Goal: Communication & Community: Answer question/provide support

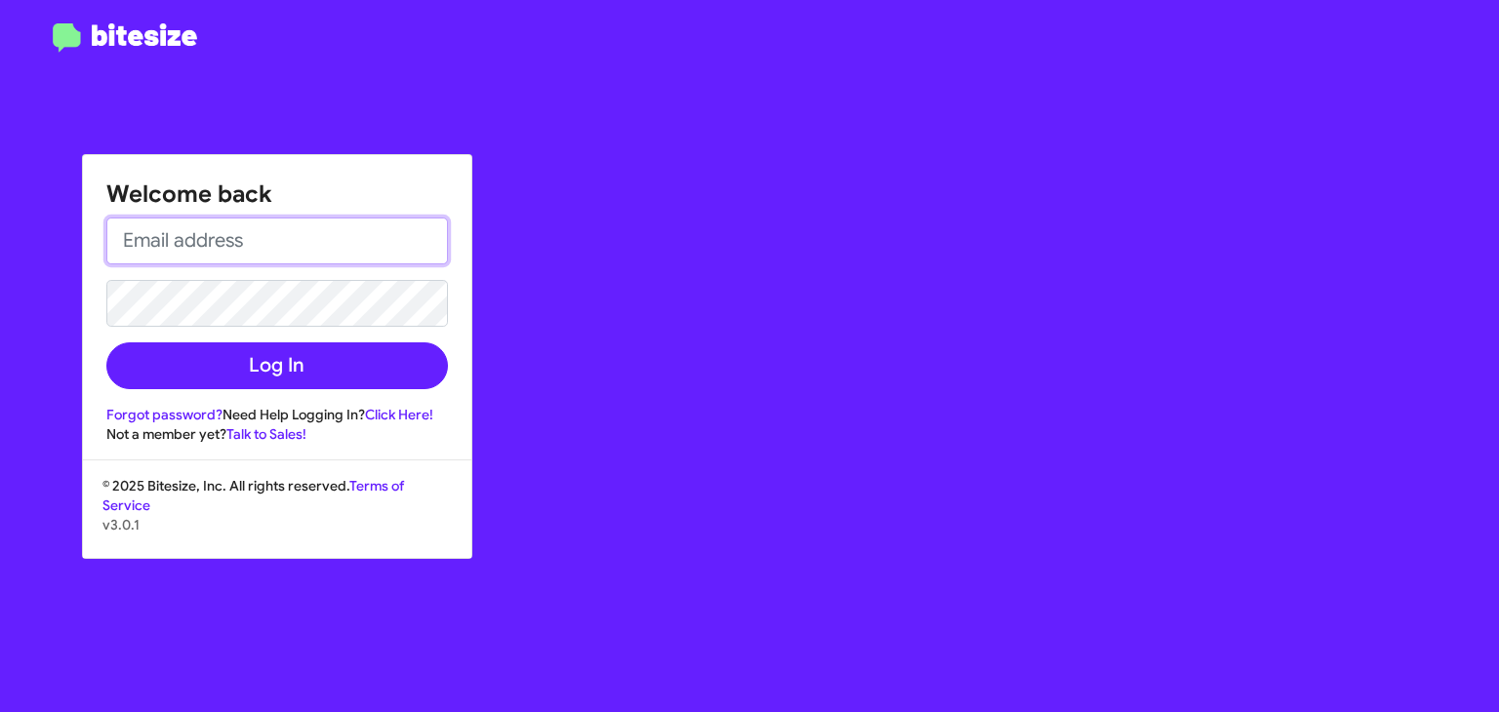
click at [234, 247] on input "email" at bounding box center [277, 241] width 342 height 47
type input "[EMAIL_ADDRESS][DOMAIN_NAME]"
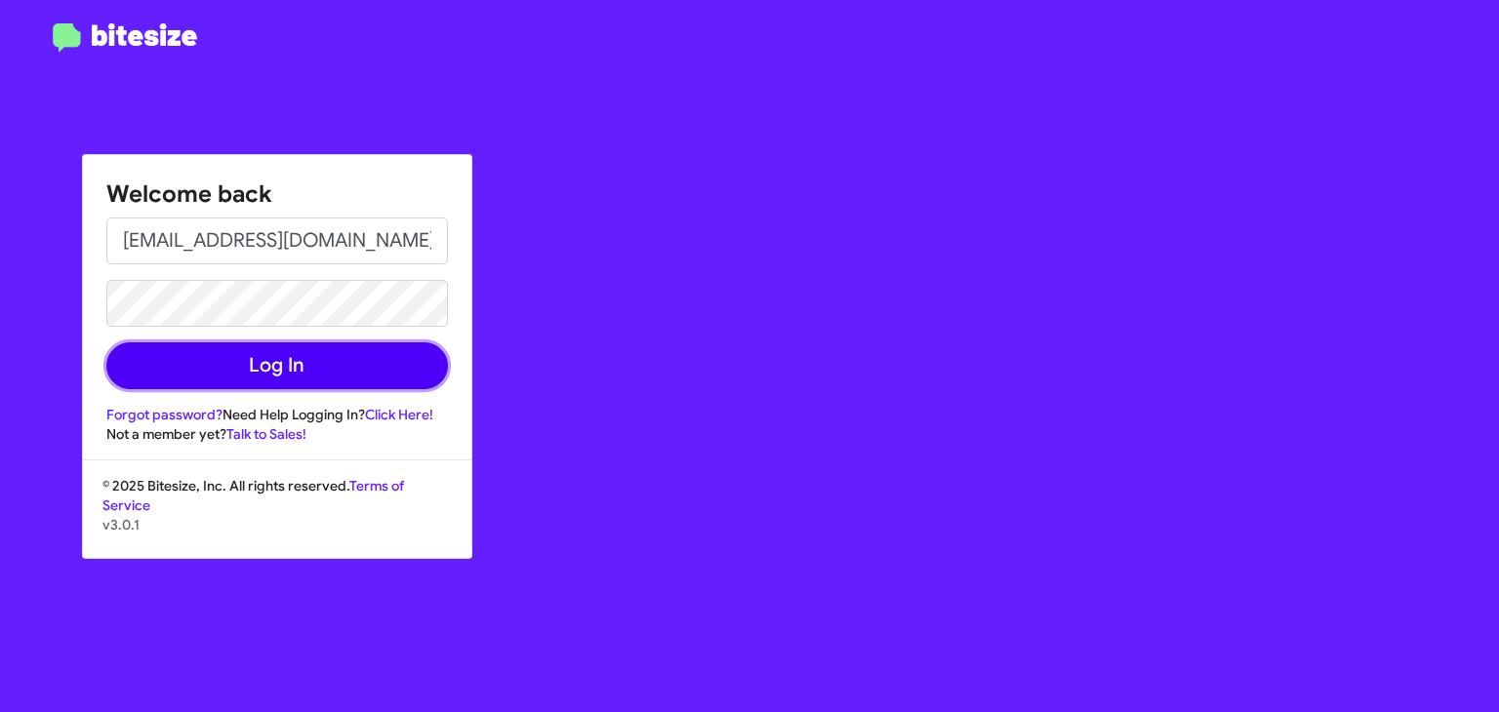
click at [272, 357] on button "Log In" at bounding box center [277, 366] width 342 height 47
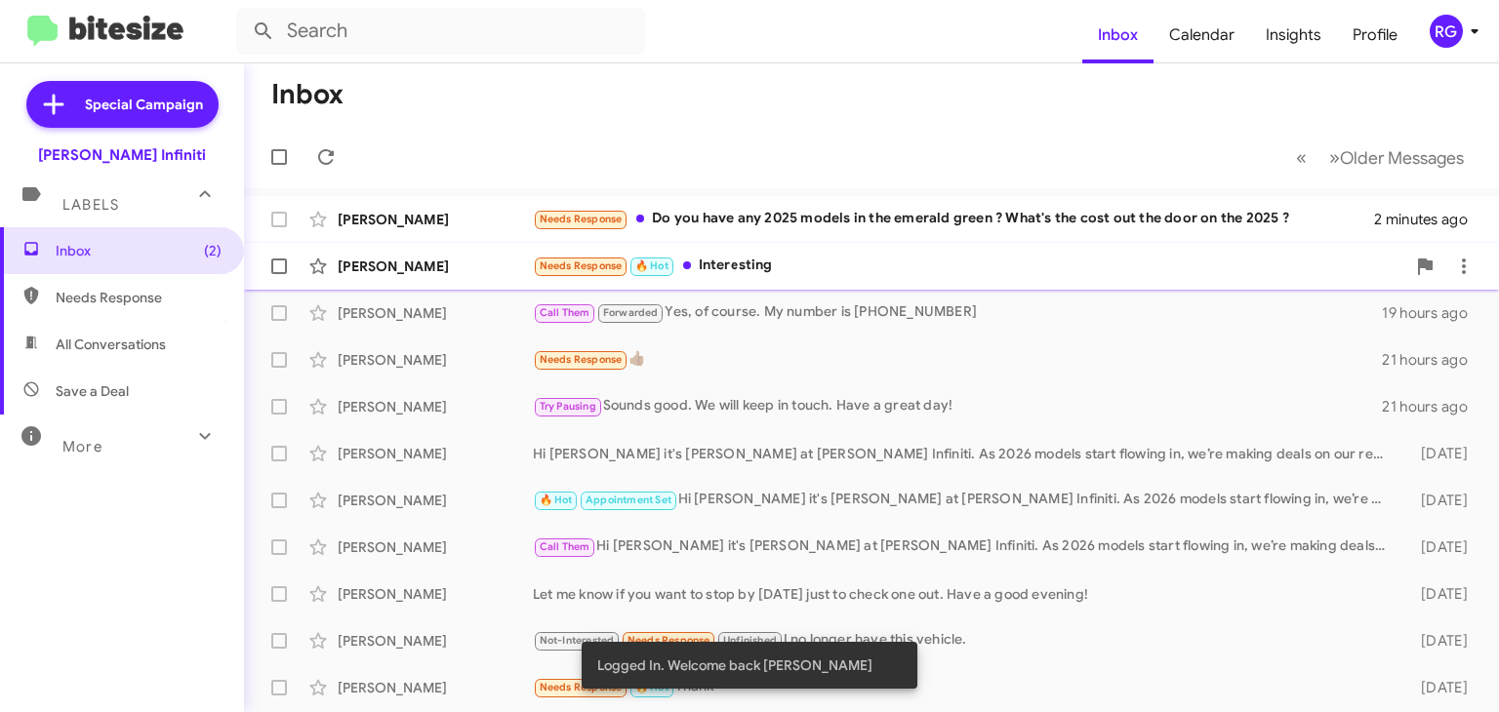
click at [725, 259] on div "Needs Response 🔥 Hot Interesting" at bounding box center [969, 266] width 873 height 22
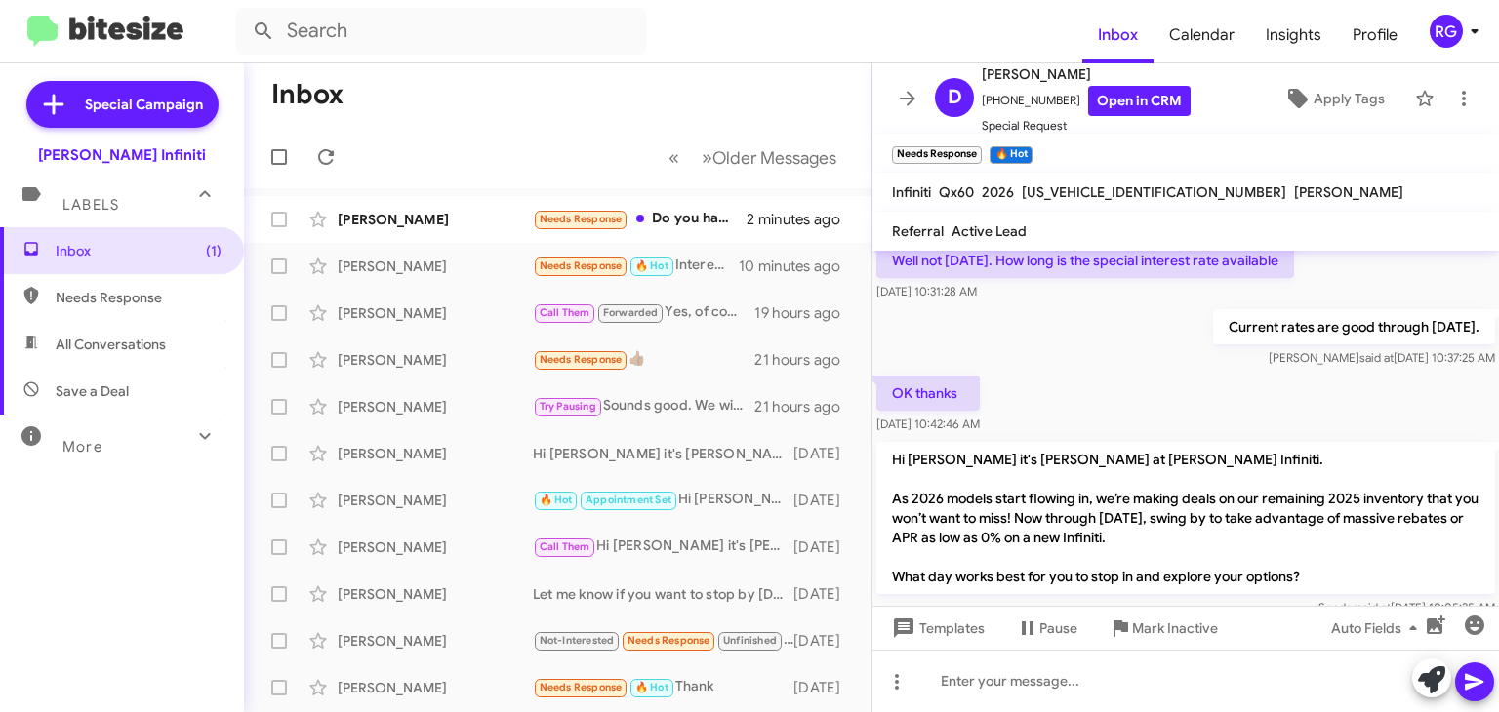
scroll to position [195, 0]
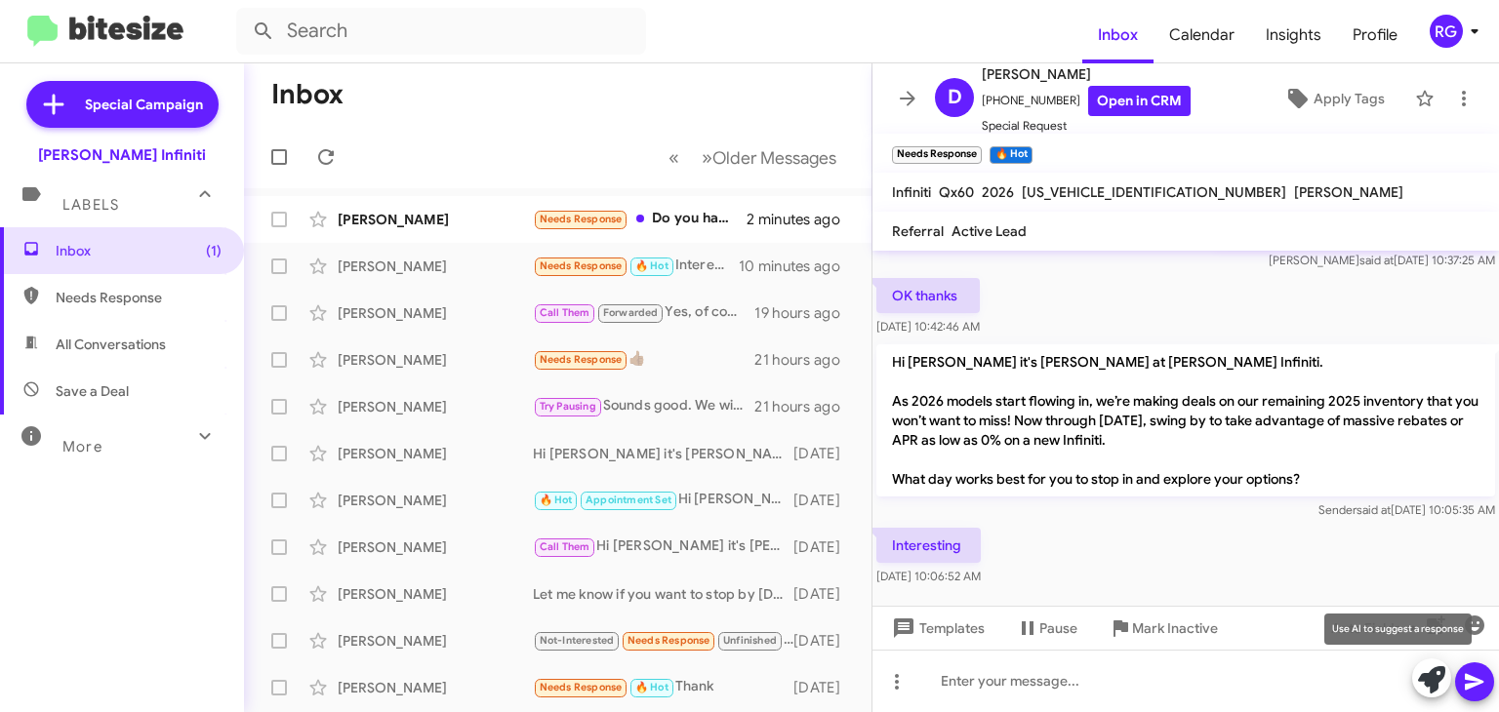
click at [1435, 672] on icon at bounding box center [1431, 680] width 27 height 27
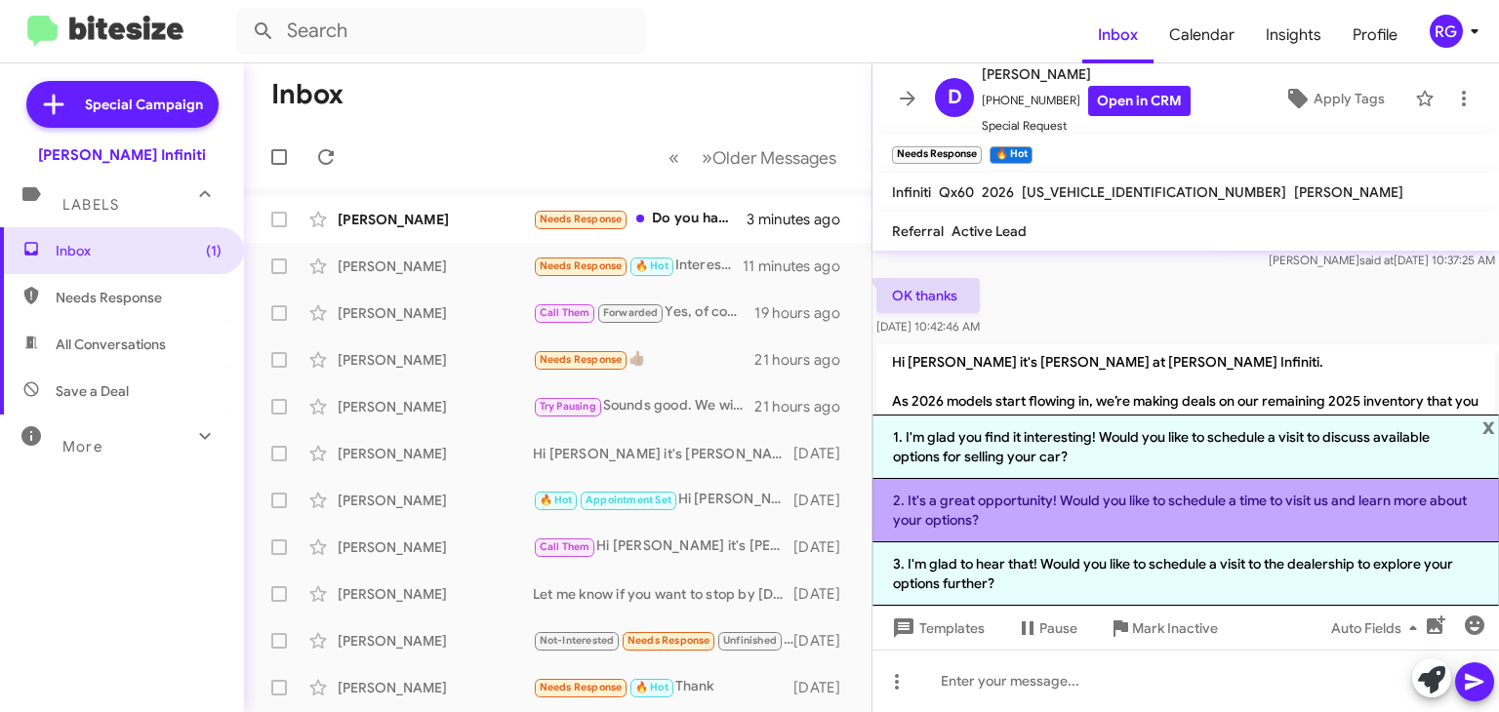
click at [976, 512] on li "2. It's a great opportunity! Would you like to schedule a time to visit us and …" at bounding box center [1186, 510] width 627 height 63
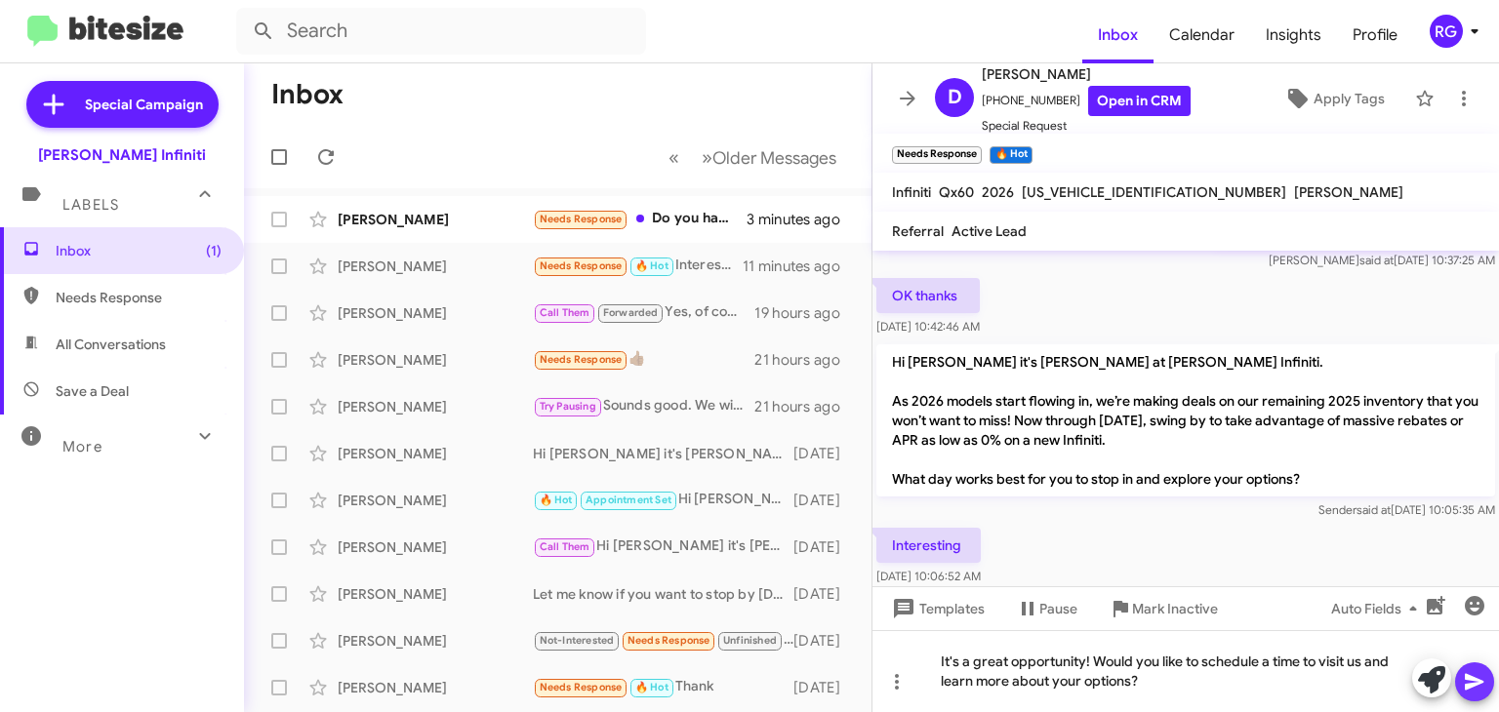
click at [1476, 684] on icon at bounding box center [1474, 682] width 19 height 17
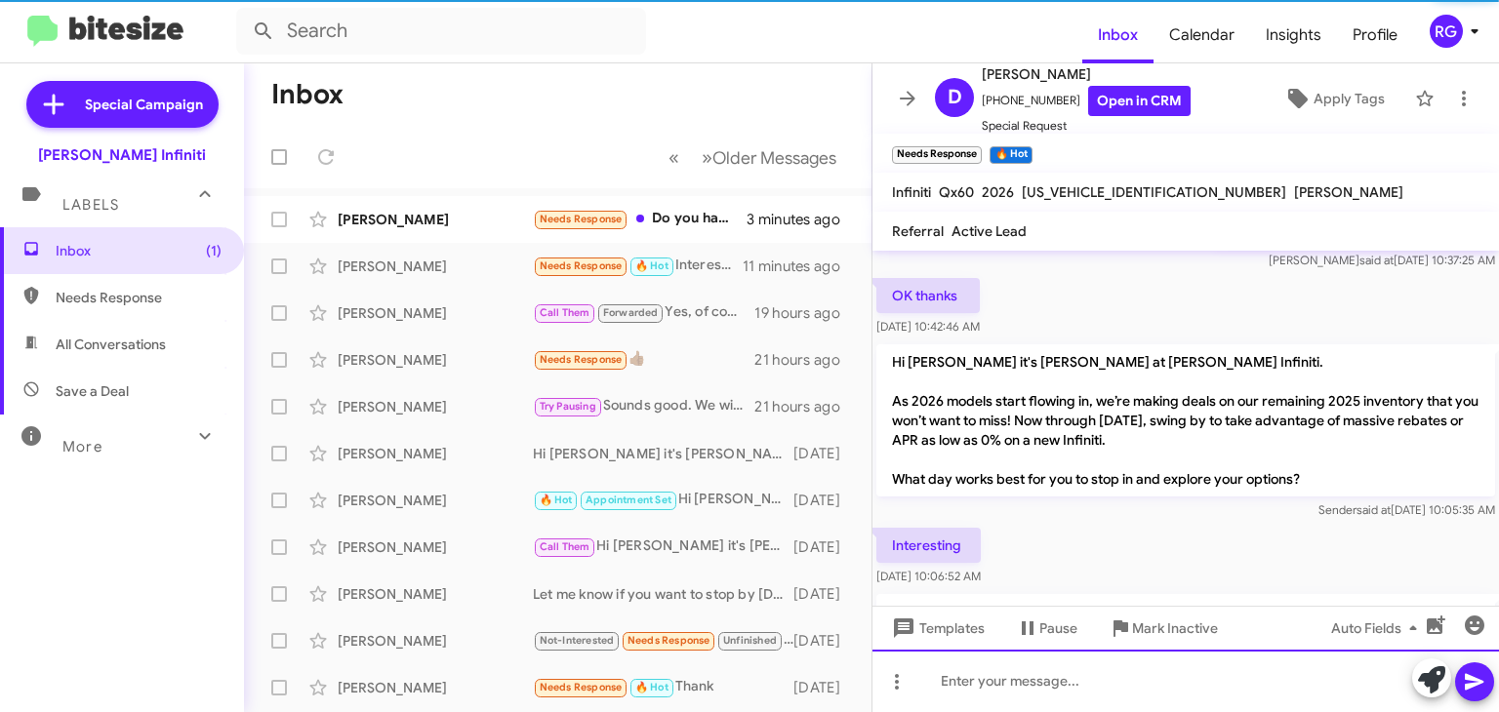
scroll to position [0, 0]
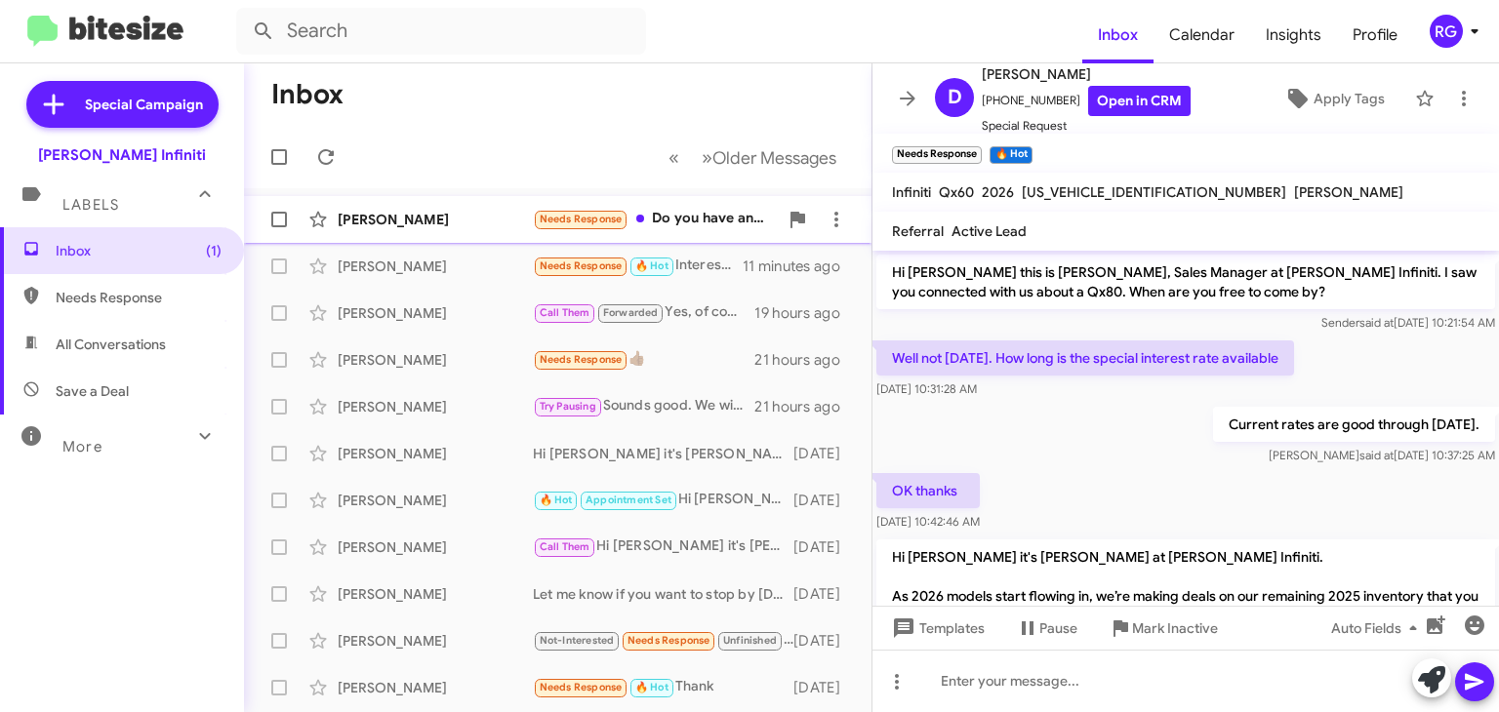
click at [679, 216] on div "Needs Response Do you have any 2025 models in the emerald green ? What's the co…" at bounding box center [655, 219] width 245 height 22
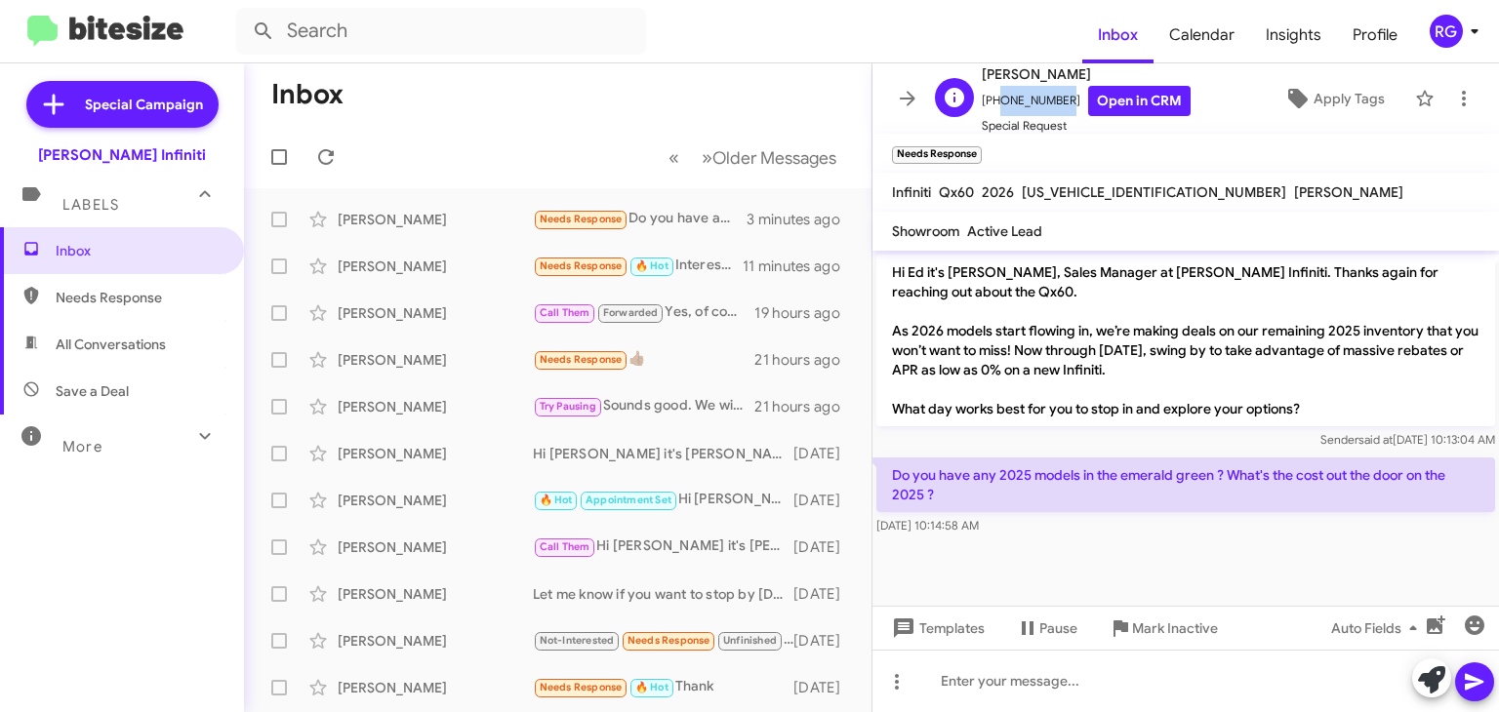
drag, startPoint x: 1054, startPoint y: 99, endPoint x: 994, endPoint y: 102, distance: 60.6
click at [994, 102] on span "[PHONE_NUMBER] Open in CRM" at bounding box center [1086, 101] width 209 height 30
copy span "8643774392"
